Goal: Transaction & Acquisition: Obtain resource

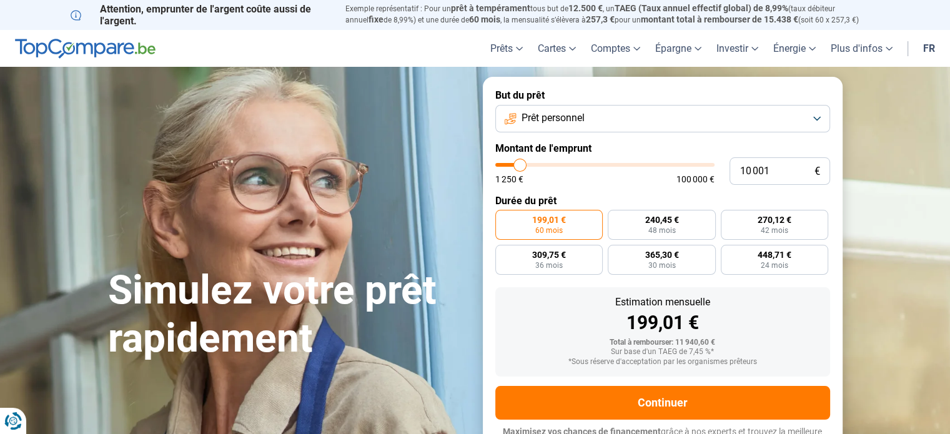
click at [578, 121] on span "Prêt personnel" at bounding box center [552, 118] width 63 height 14
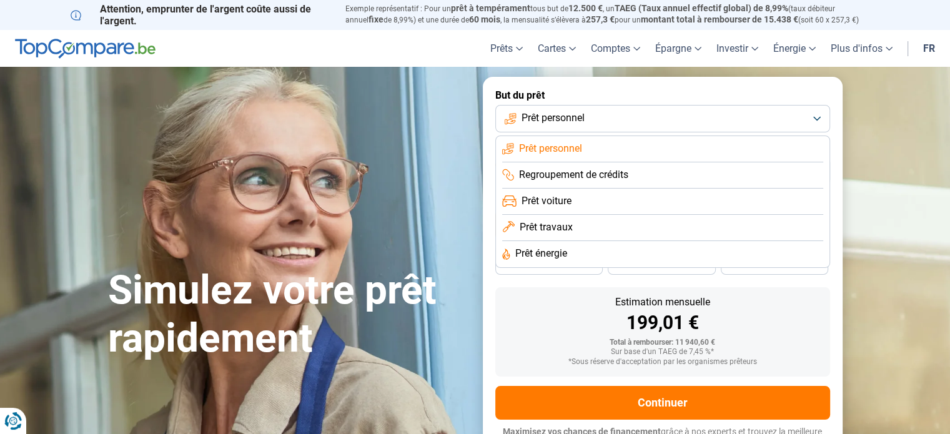
click at [578, 121] on span "Prêt personnel" at bounding box center [552, 118] width 63 height 14
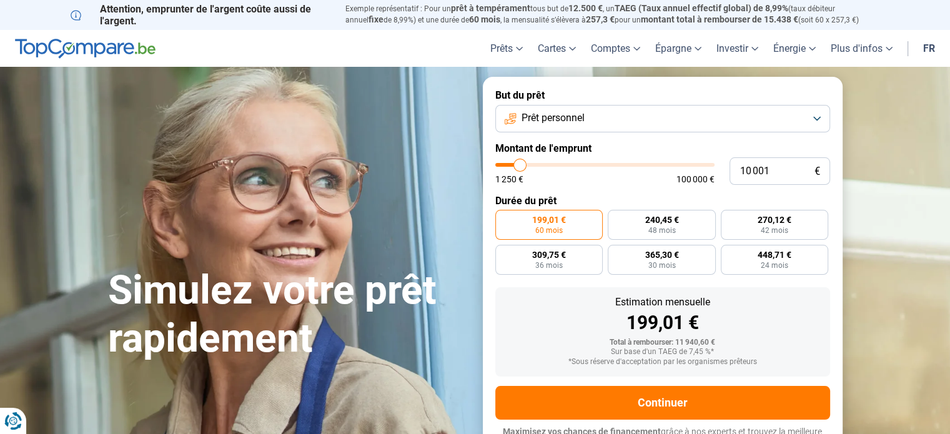
type input "10 250"
type input "10250"
type input "10 500"
type input "10500"
type input "11 000"
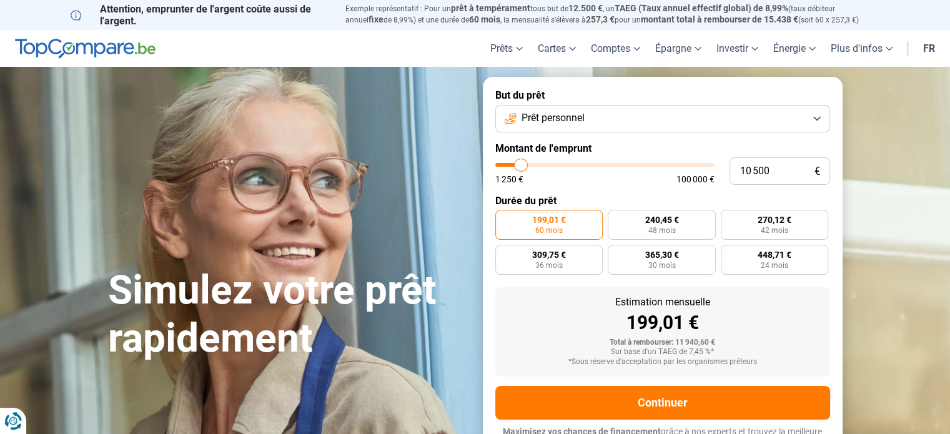
type input "11000"
type input "11 500"
type input "11500"
type input "11 750"
type input "11750"
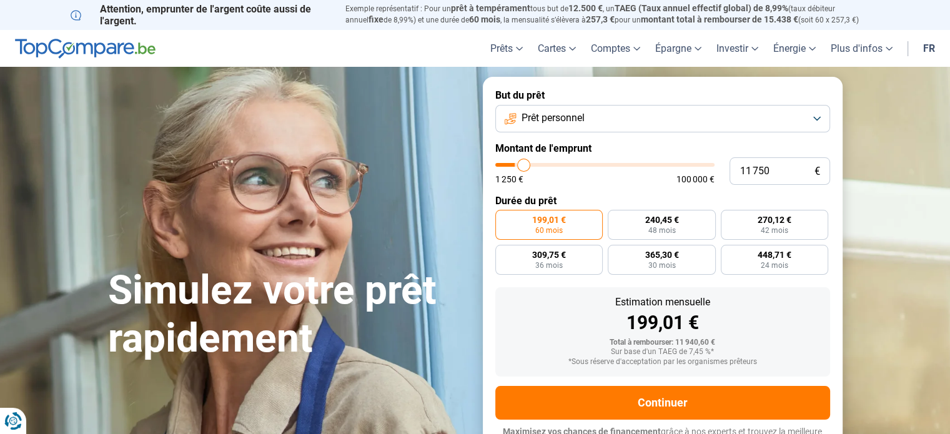
type input "12 000"
type input "12000"
type input "12 500"
type input "12500"
type input "13 000"
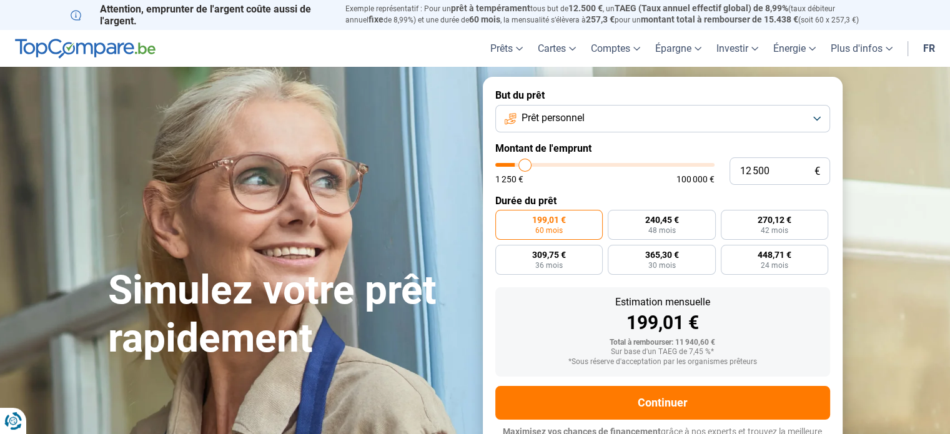
type input "13000"
type input "13 250"
type input "13250"
type input "13 500"
type input "13500"
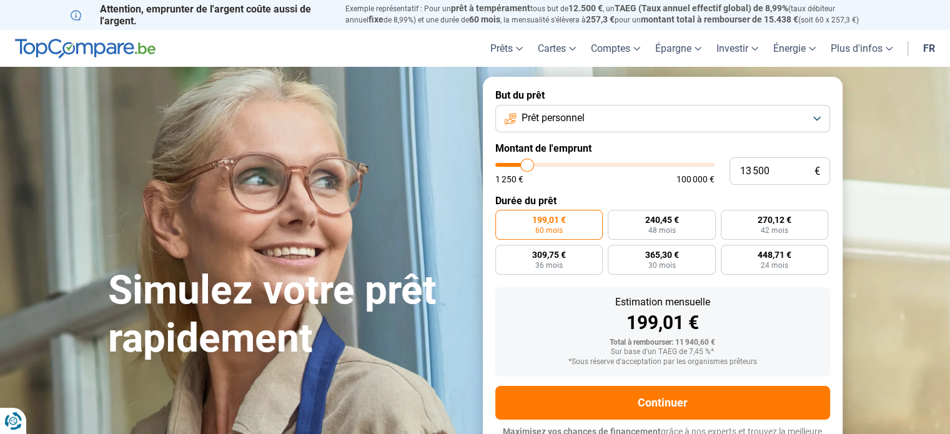
type input "13 750"
type input "13750"
type input "14 000"
type input "14000"
type input "14 250"
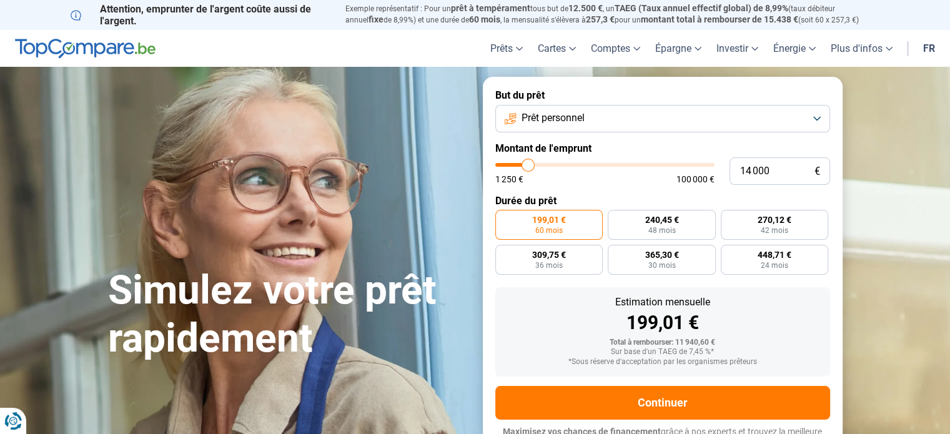
type input "14250"
type input "14 750"
type input "14750"
type input "15 000"
type input "15000"
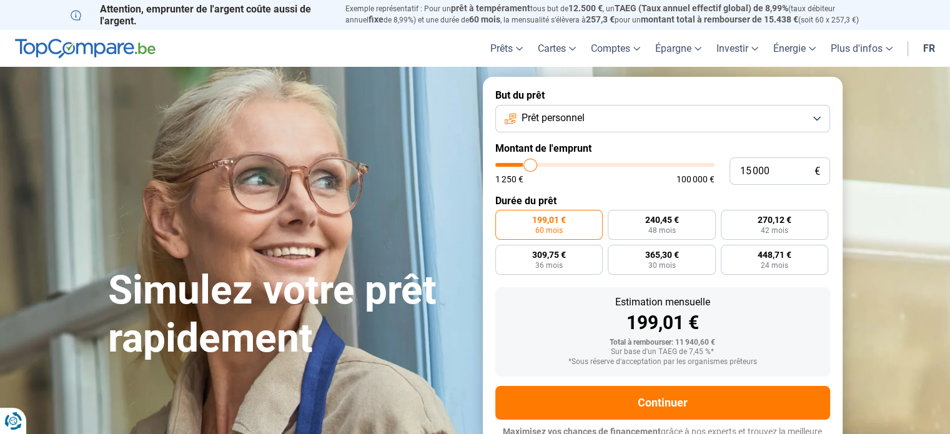
type input "15 250"
type input "15250"
type input "15 500"
type input "15500"
type input "15 750"
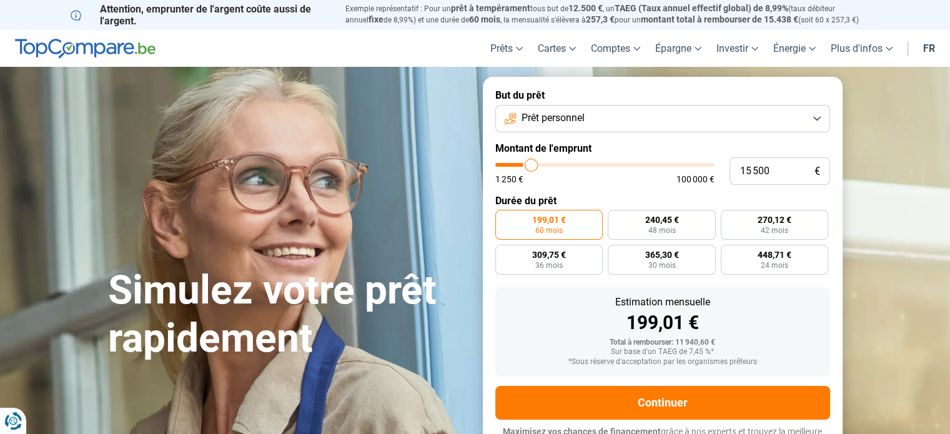
type input "15750"
type input "16 000"
type input "16000"
type input "16 250"
type input "16250"
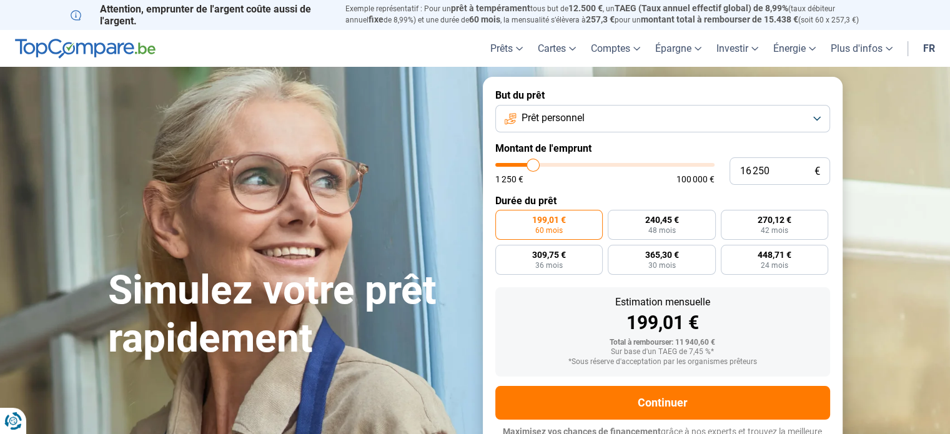
type input "15 750"
type input "15750"
type input "15 250"
type input "15250"
type input "14 750"
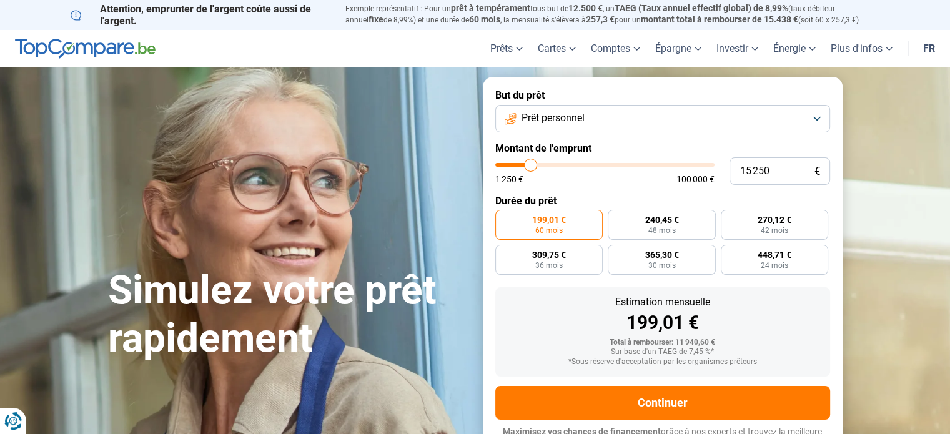
type input "14750"
type input "14 500"
type input "14500"
type input "14 250"
type input "14250"
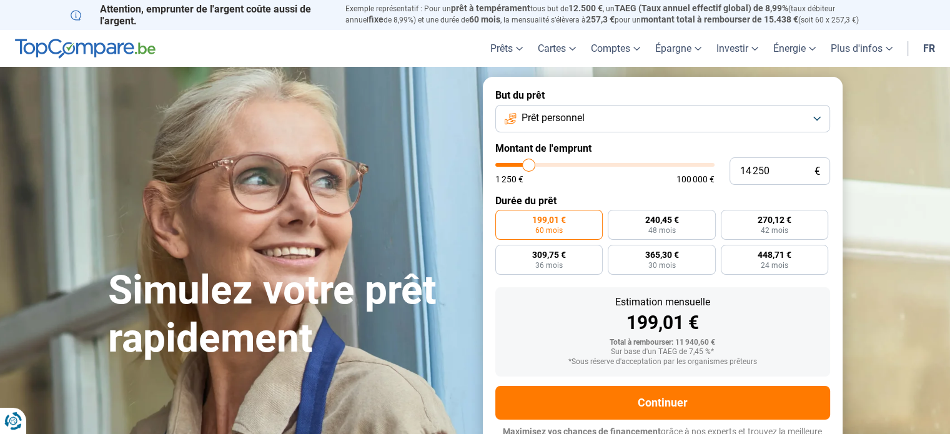
type input "14 000"
type input "14000"
type input "13 500"
type input "13500"
type input "13 000"
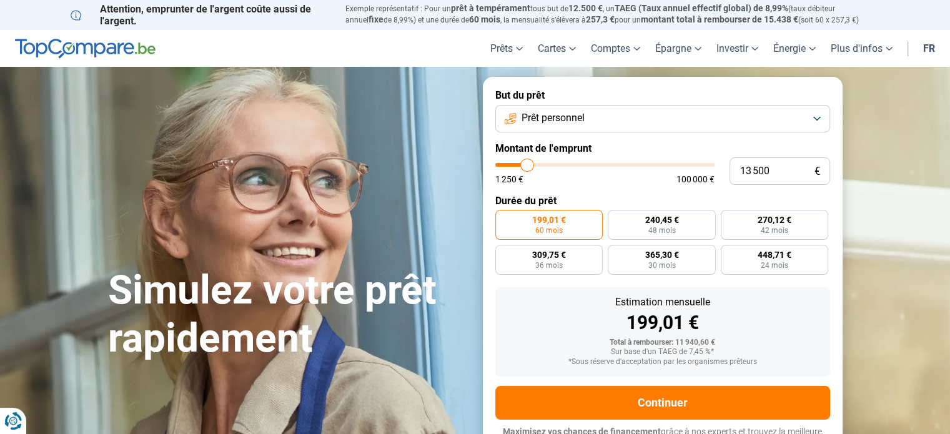
type input "13000"
type input "12 500"
type input "12500"
type input "12 250"
type input "12250"
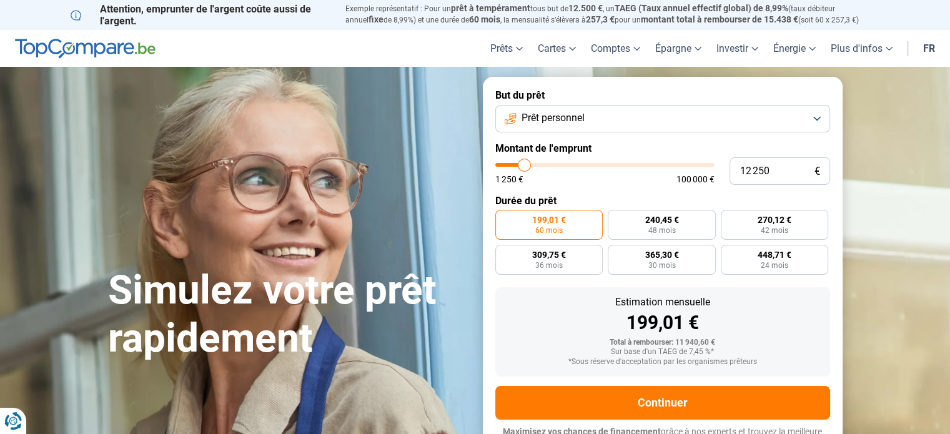
type input "12 000"
type input "12000"
type input "11 750"
type input "11750"
type input "11 500"
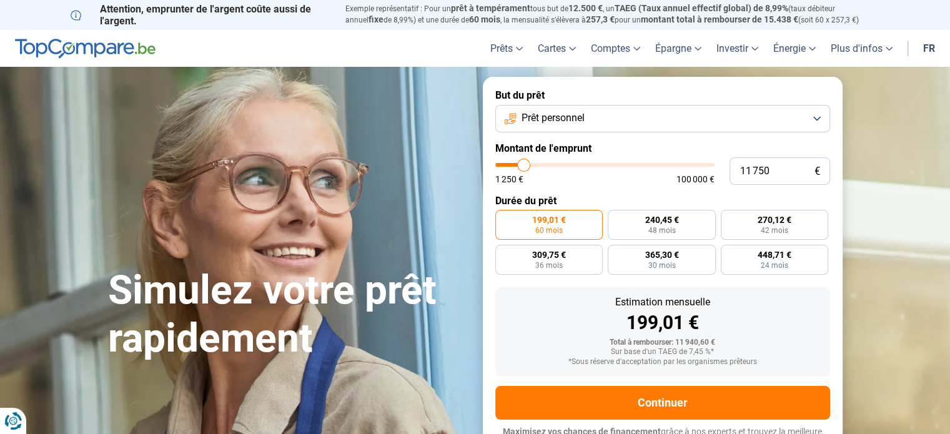
type input "11500"
type input "10 750"
type input "10750"
type input "10 500"
type input "10500"
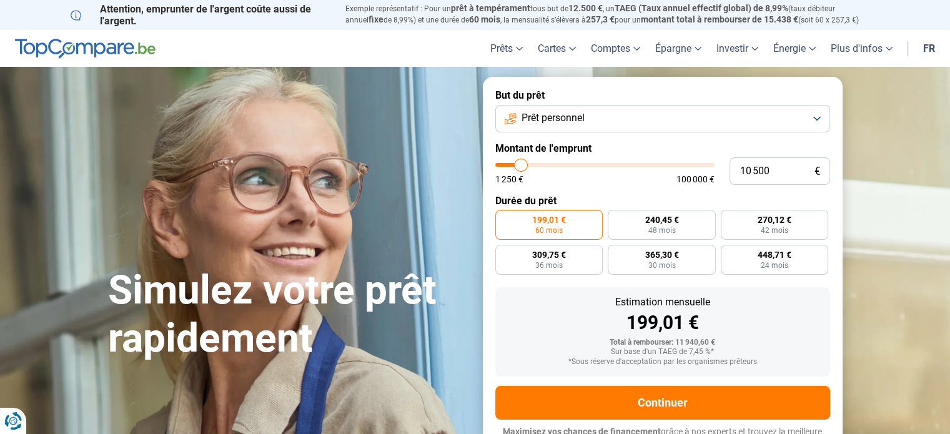
type input "10 250"
type input "10250"
type input "10 000"
type input "10000"
type input "9 750"
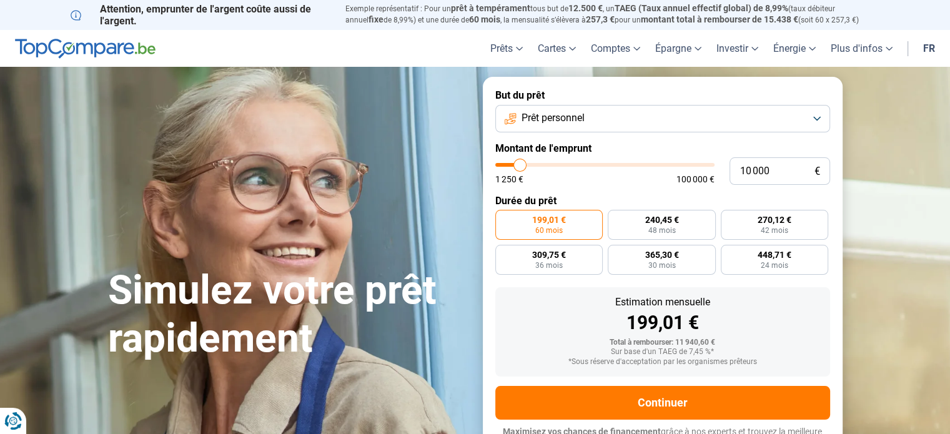
type input "9750"
type input "9 500"
type input "9500"
type input "9 250"
type input "9250"
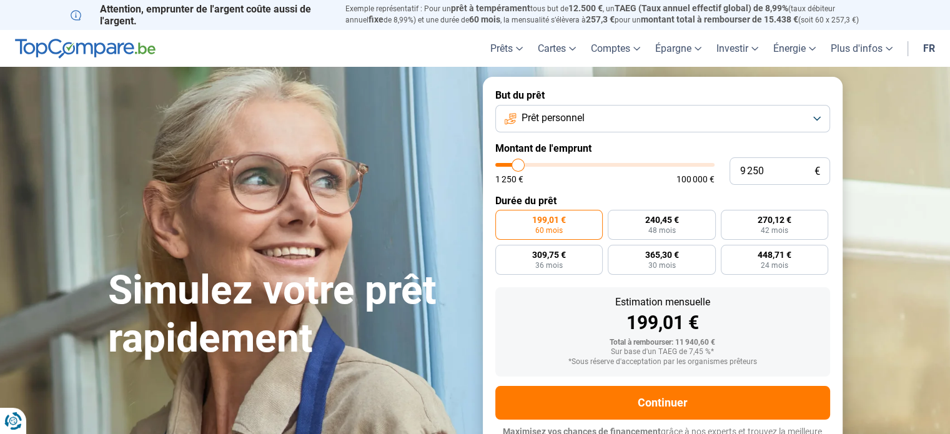
type input "8 750"
type input "8750"
type input "8 250"
type input "8250"
type input "8 000"
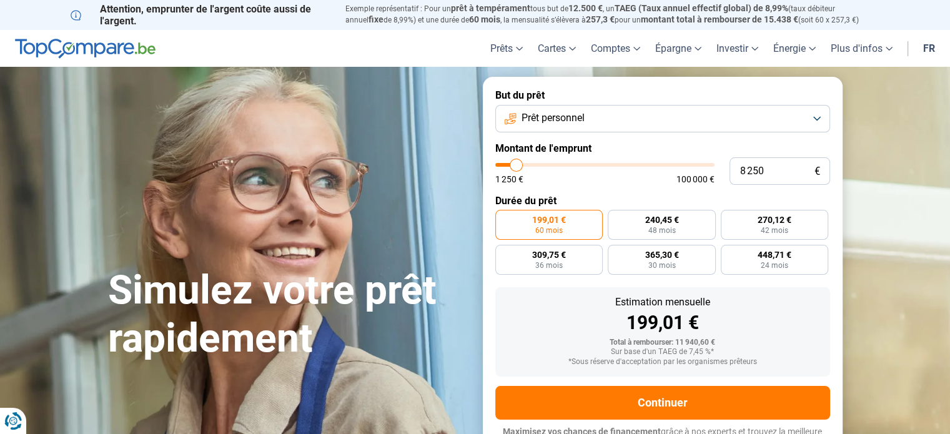
type input "8000"
type input "7 750"
type input "7750"
type input "7 500"
type input "7500"
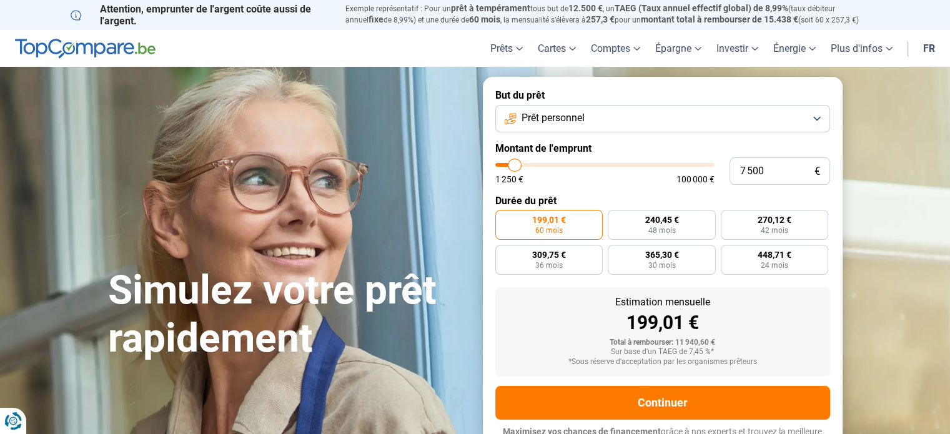
type input "6 750"
type input "6750"
type input "6 500"
type input "6500"
type input "6 250"
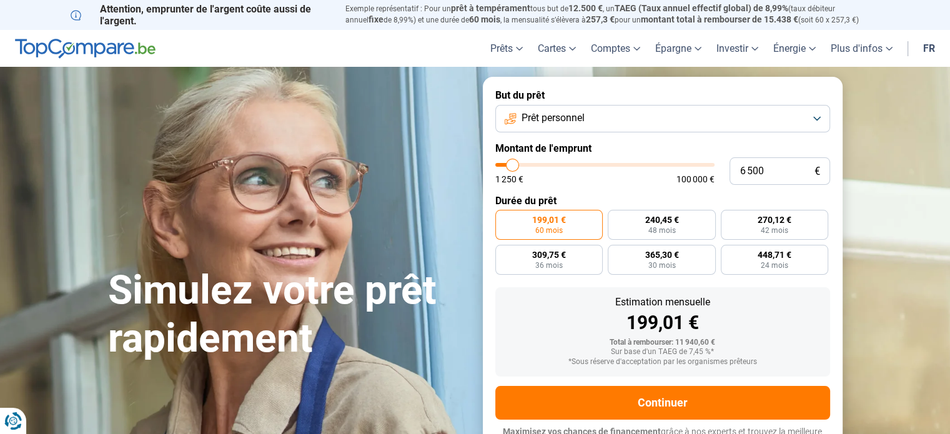
type input "6250"
type input "6 000"
type input "6000"
type input "5 750"
type input "5750"
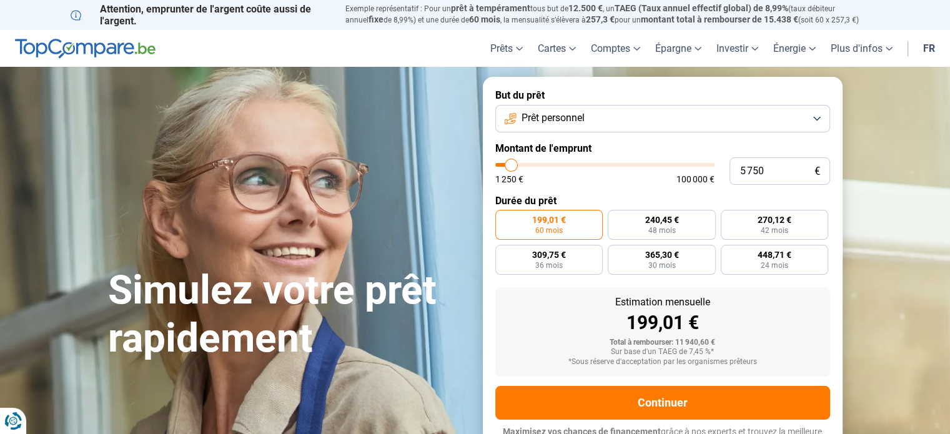
type input "5 500"
type input "5500"
type input "5 250"
type input "5250"
type input "5 000"
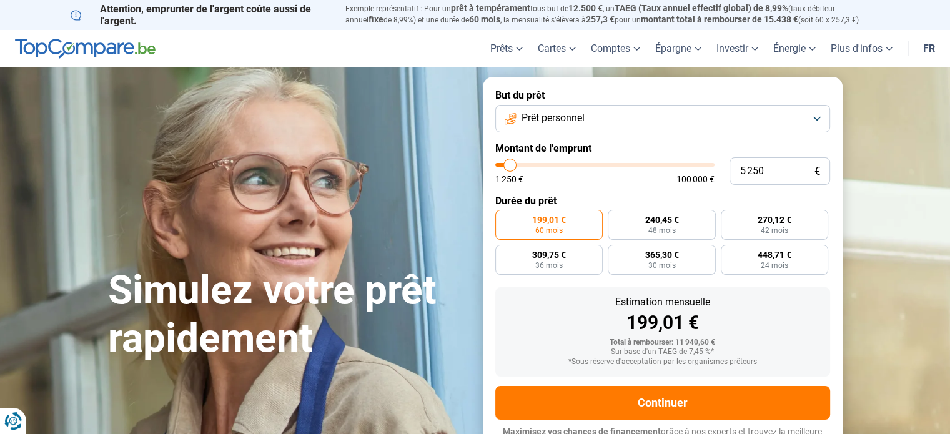
type input "5000"
type input "4 750"
type input "4750"
type input "5 000"
type input "5000"
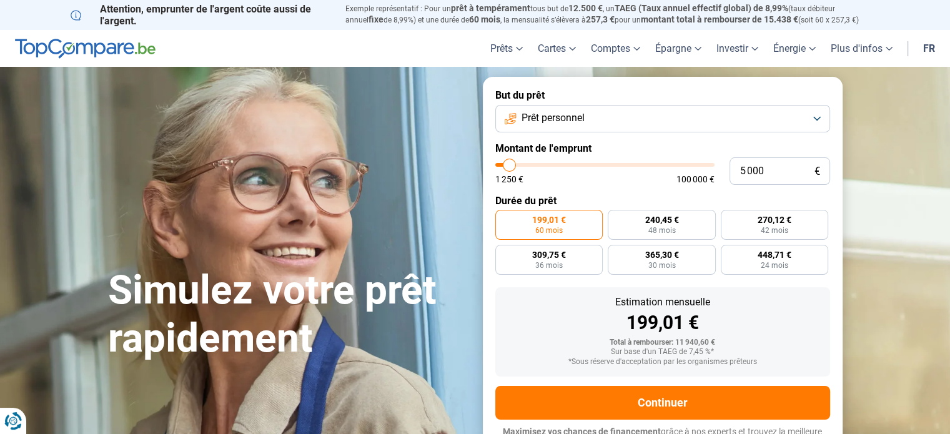
type input "5 250"
type input "5250"
type input "5 000"
type input "5000"
type input "4 750"
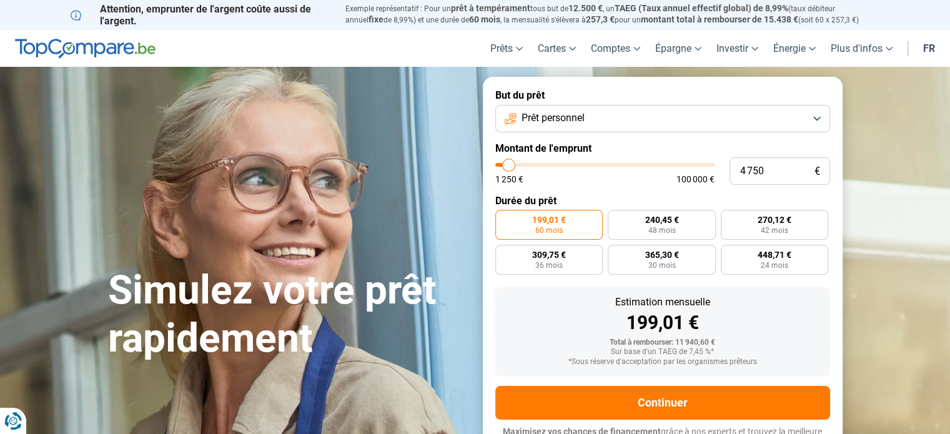
drag, startPoint x: 519, startPoint y: 164, endPoint x: 509, endPoint y: 170, distance: 12.3
type input "4750"
click at [509, 167] on input "range" at bounding box center [604, 165] width 219 height 4
radio input "true"
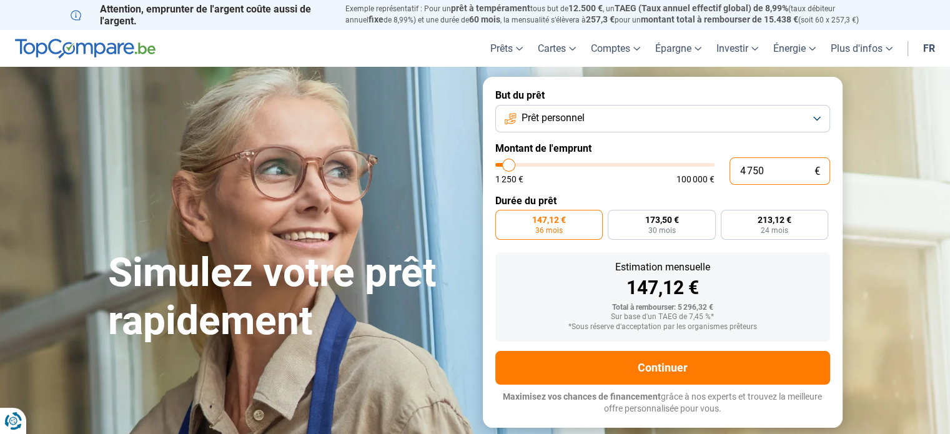
drag, startPoint x: 769, startPoint y: 169, endPoint x: 703, endPoint y: 169, distance: 66.2
click at [703, 169] on div "4 750 € 1 250 € 100 000 €" at bounding box center [662, 170] width 335 height 27
type input "5"
type input "1250"
type input "50"
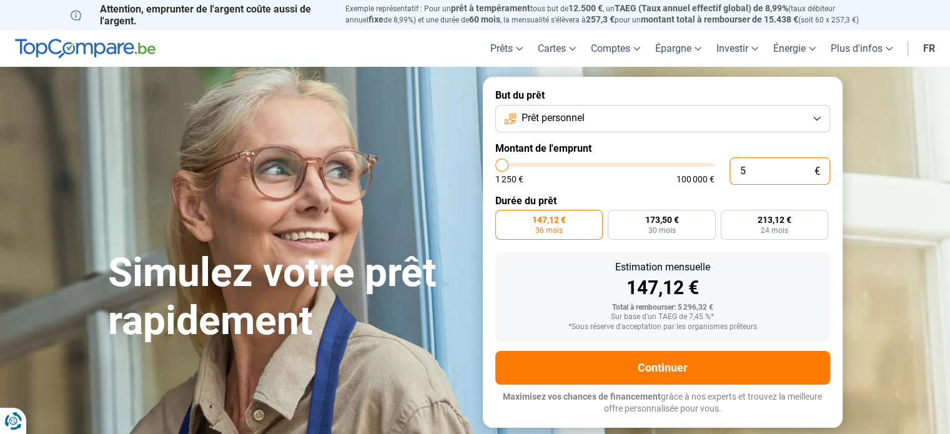
type input "1250"
type input "500"
type input "1250"
type input "5 000"
type input "5000"
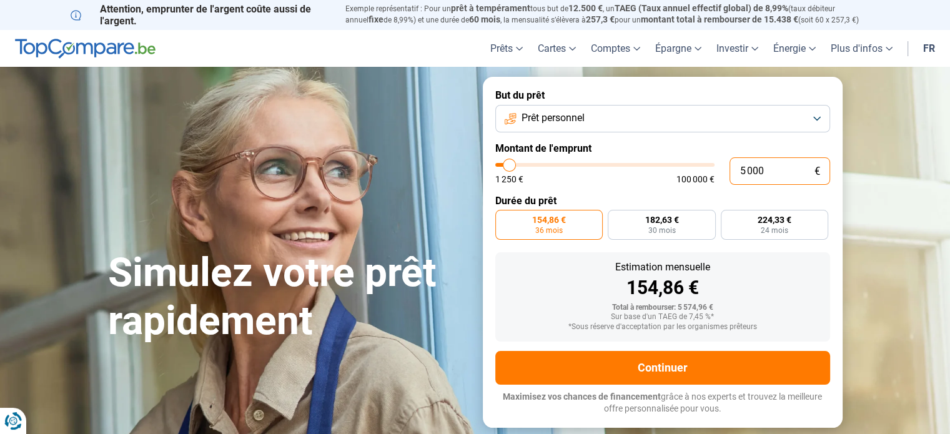
type input "5 000"
click at [544, 222] on span "154,86 €" at bounding box center [549, 219] width 34 height 9
click at [503, 218] on input "154,86 € 36 mois" at bounding box center [499, 214] width 8 height 8
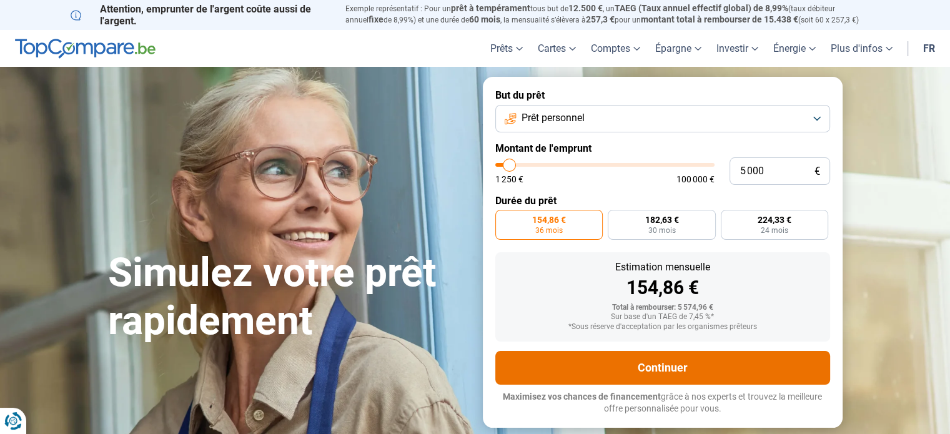
click at [639, 369] on button "Continuer" at bounding box center [662, 368] width 335 height 34
